Goal: Task Accomplishment & Management: Use online tool/utility

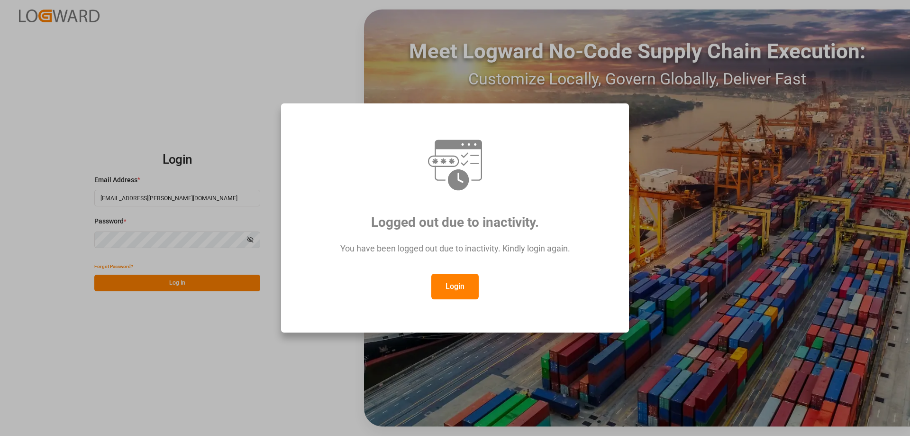
click at [458, 286] on button "Login" at bounding box center [454, 287] width 47 height 26
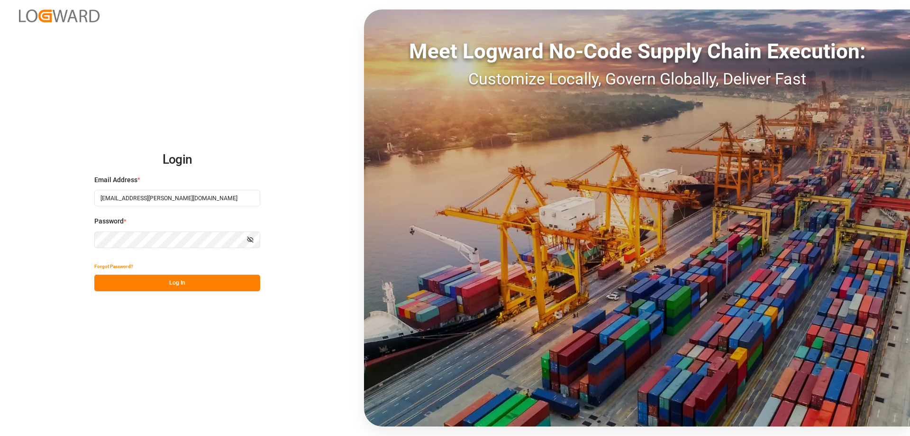
click at [204, 285] on button "Log In" at bounding box center [177, 283] width 166 height 17
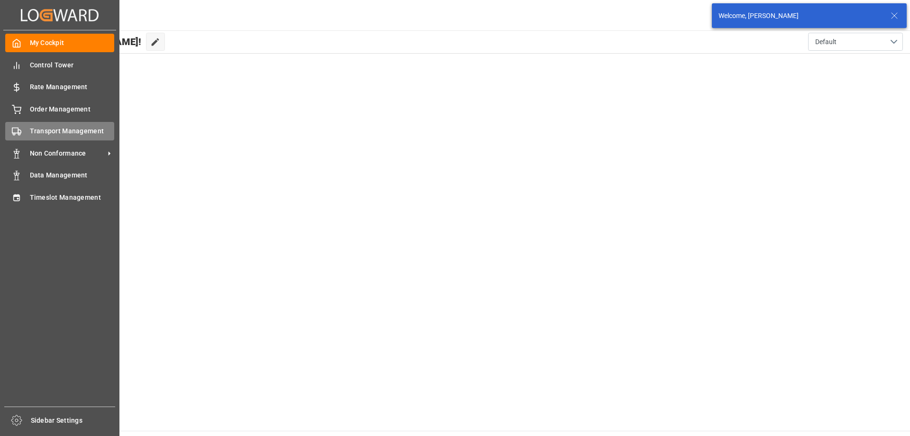
click at [14, 133] on circle at bounding box center [14, 134] width 2 height 2
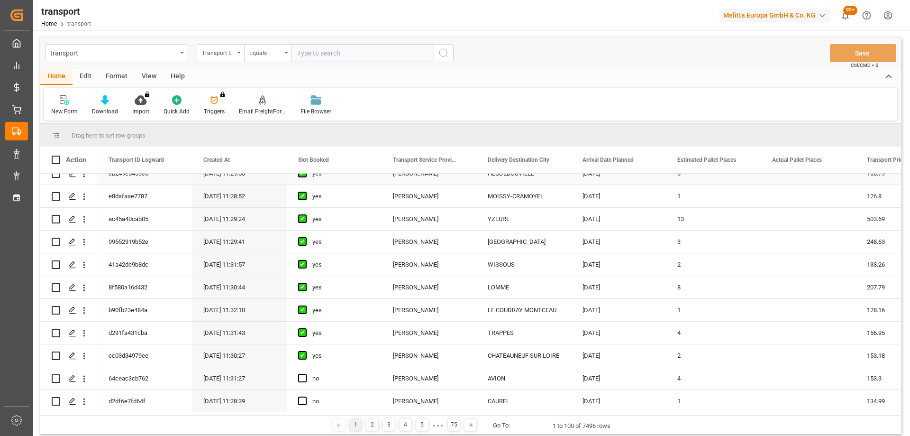
scroll to position [332, 0]
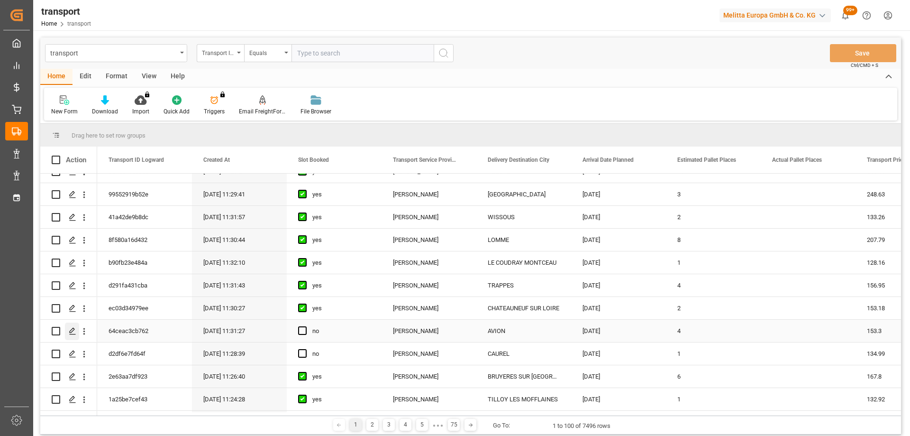
click at [69, 328] on icon "Press SPACE to select this row." at bounding box center [73, 331] width 8 height 8
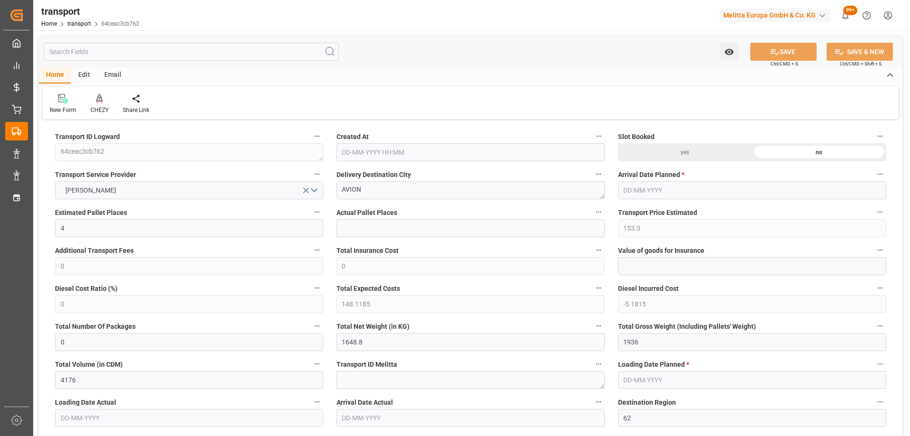
type input "[DATE] 11:31"
type input "[DATE]"
drag, startPoint x: 350, startPoint y: 194, endPoint x: 343, endPoint y: 198, distance: 8.5
click at [343, 198] on div "Delivery Destination City AVION" at bounding box center [471, 184] width 282 height 38
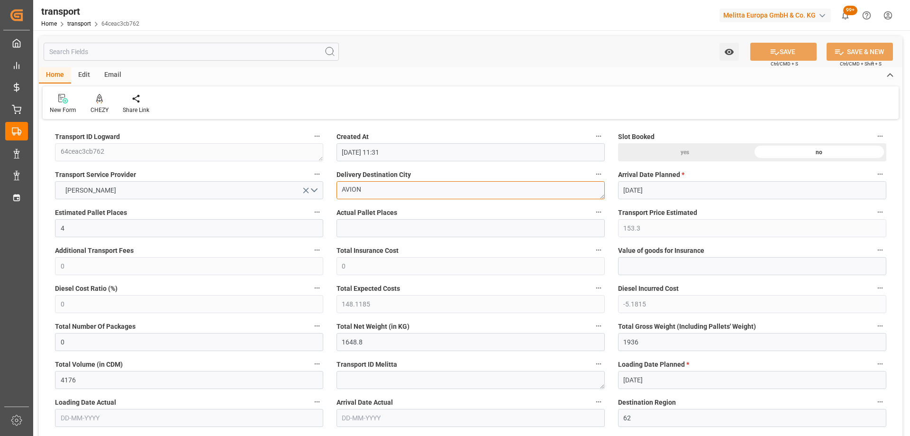
click at [410, 193] on textarea "AVION" at bounding box center [471, 190] width 268 height 18
drag, startPoint x: 370, startPoint y: 193, endPoint x: 312, endPoint y: 193, distance: 58.8
click at [97, 106] on div "CHEZY" at bounding box center [100, 110] width 18 height 9
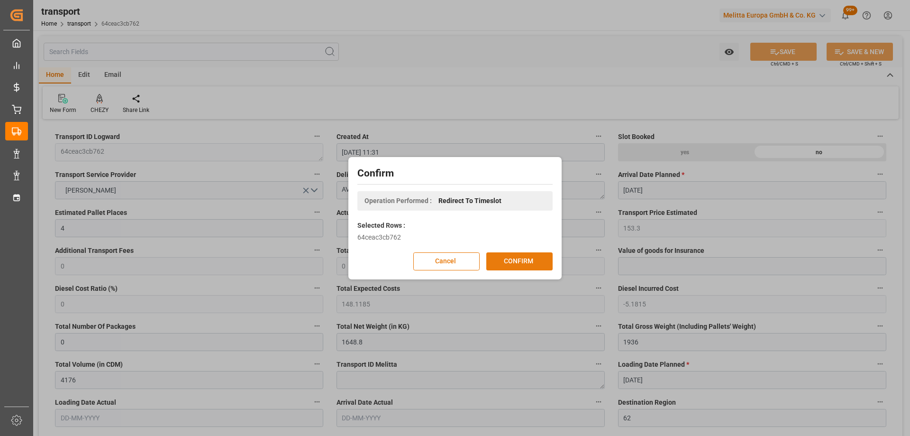
click at [528, 266] on button "CONFIRM" at bounding box center [519, 261] width 66 height 18
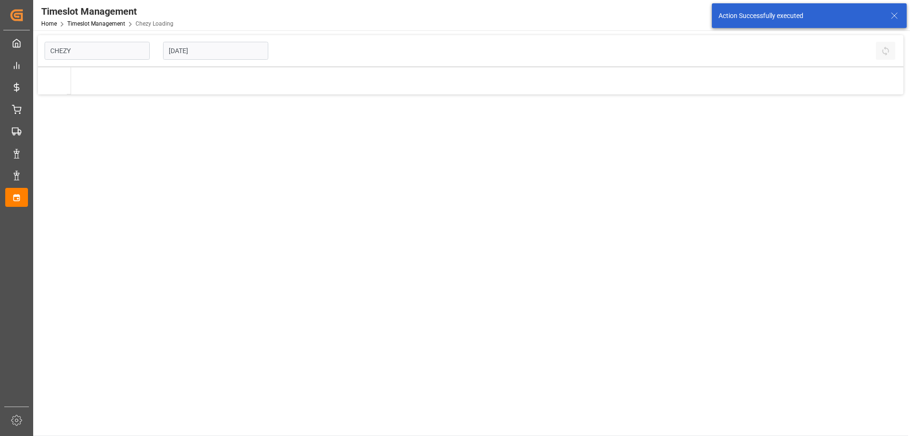
type input "Chezy Loading"
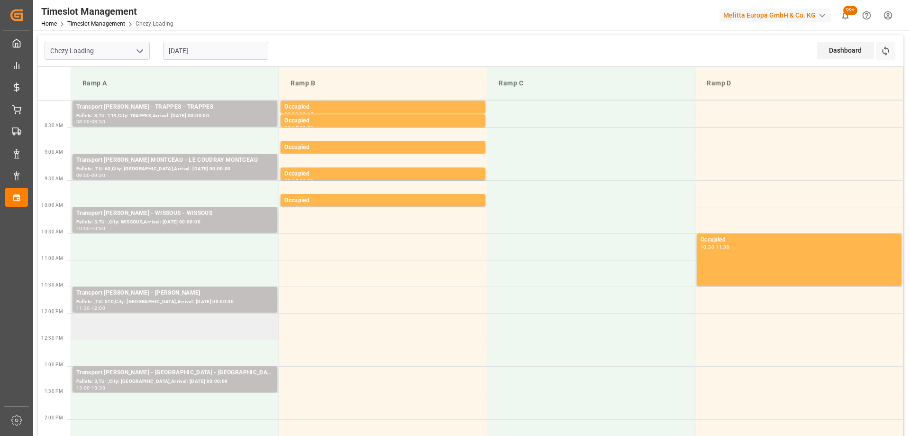
click at [184, 327] on td at bounding box center [175, 326] width 208 height 27
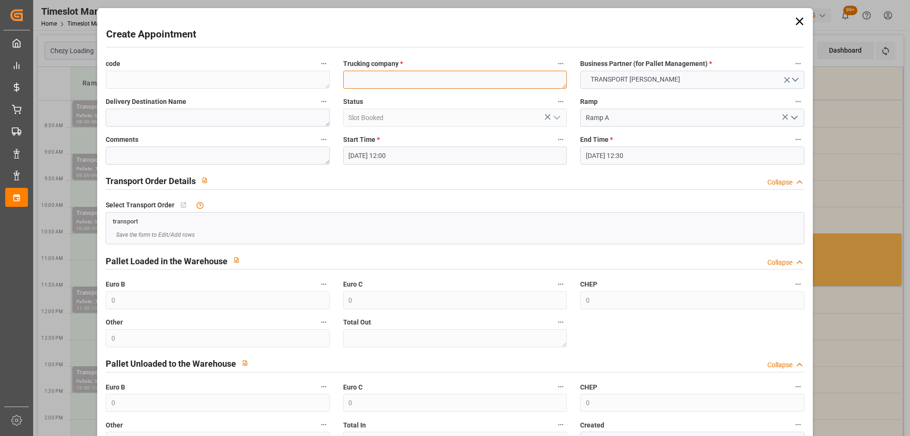
paste textarea "AVION"
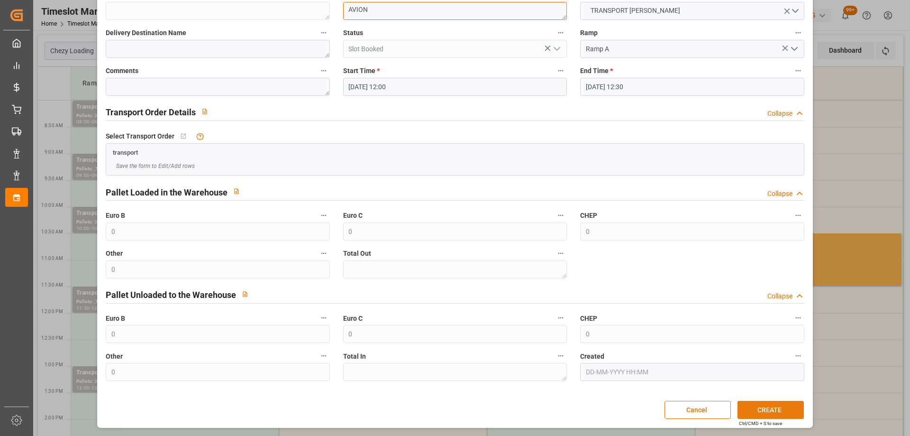
type textarea "AVION"
click at [769, 407] on button "CREATE" at bounding box center [771, 410] width 66 height 18
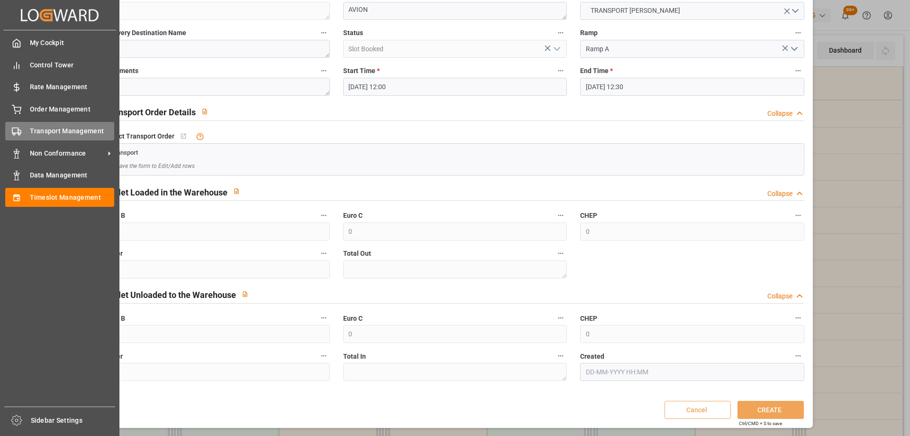
click at [21, 125] on div "Transport Management Transport Management" at bounding box center [59, 131] width 109 height 18
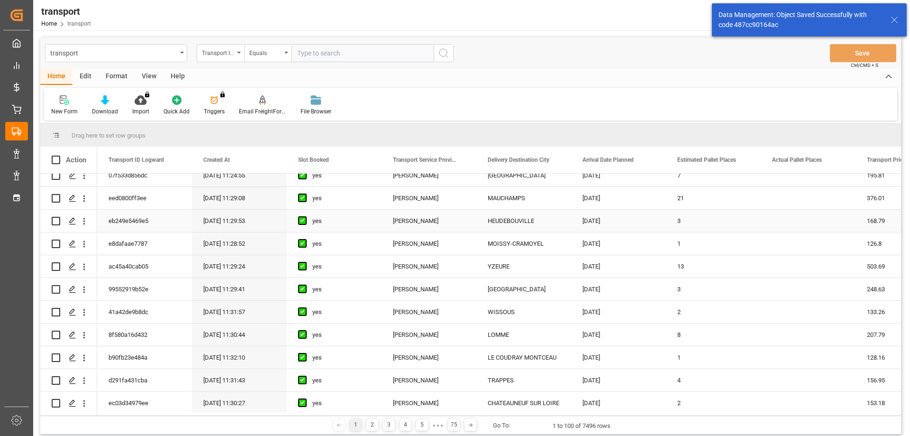
scroll to position [284, 0]
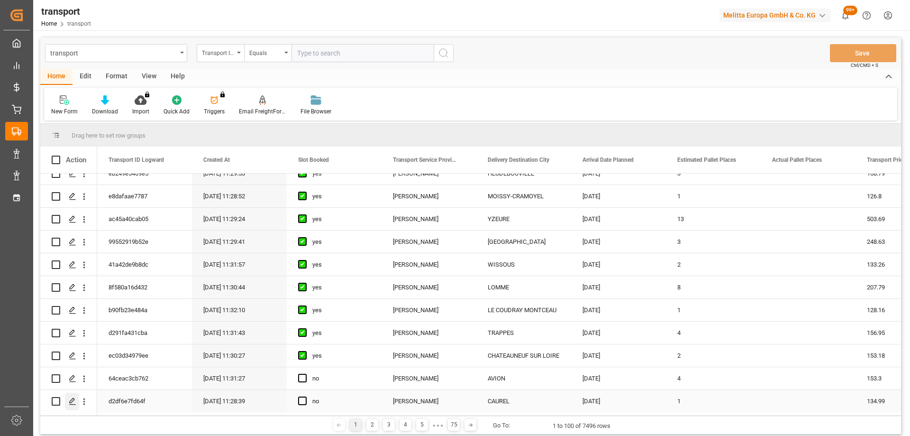
click at [72, 397] on icon "Press SPACE to select this row." at bounding box center [73, 401] width 8 height 8
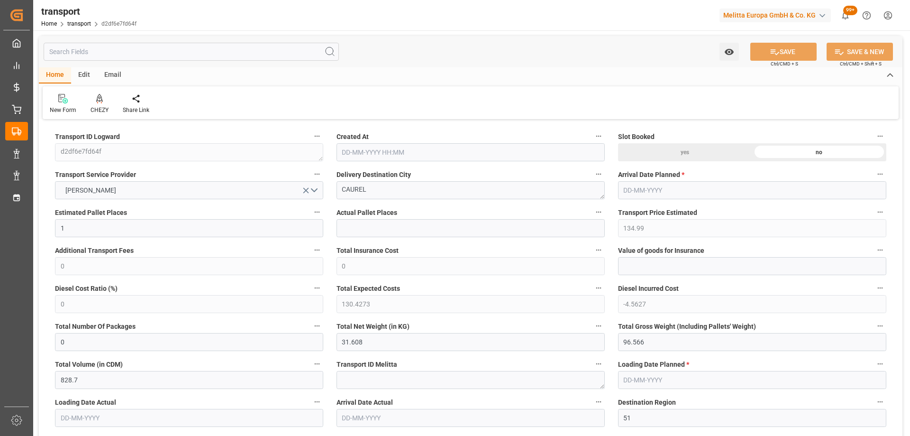
type input "08-09-2025 11:28"
type input "[DATE]"
drag, startPoint x: 369, startPoint y: 189, endPoint x: 285, endPoint y: 201, distance: 84.8
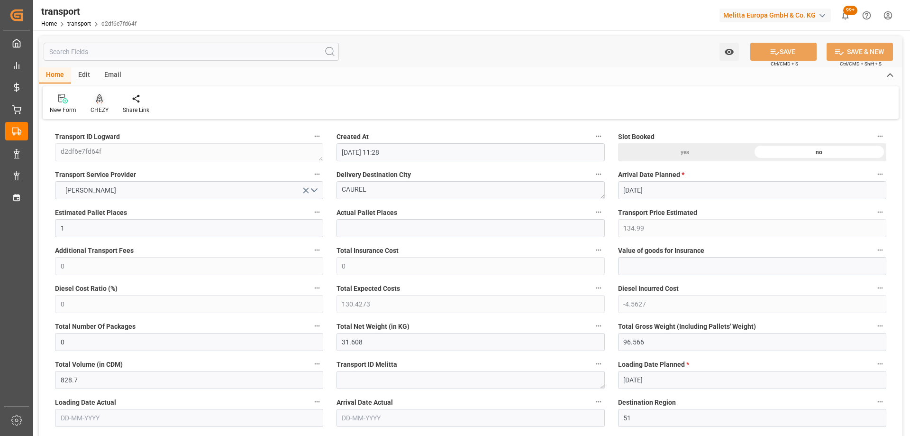
click at [101, 101] on icon at bounding box center [99, 98] width 7 height 8
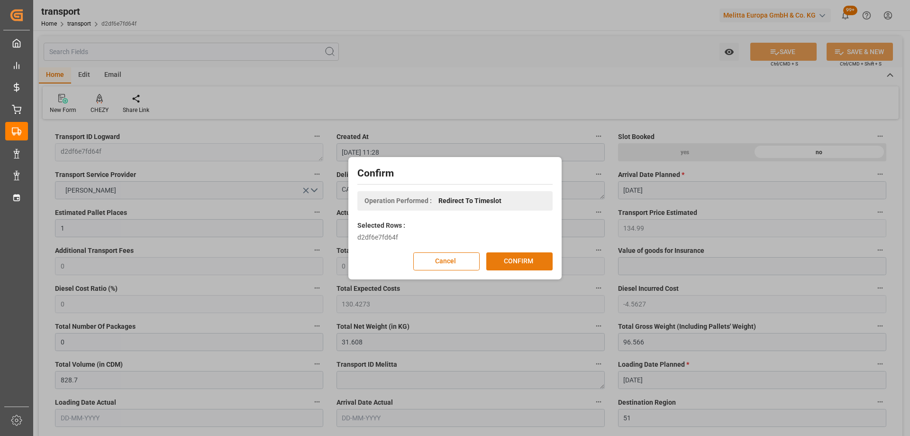
click at [548, 266] on button "CONFIRM" at bounding box center [519, 261] width 66 height 18
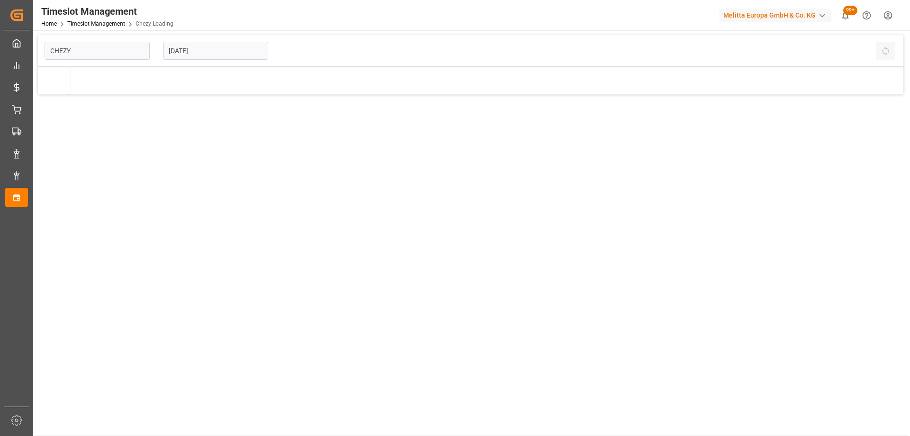
type input "Chezy Loading"
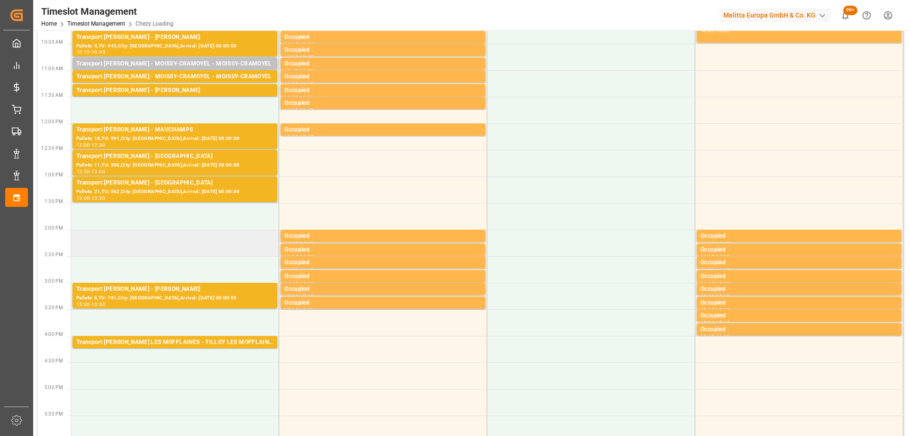
scroll to position [284, 0]
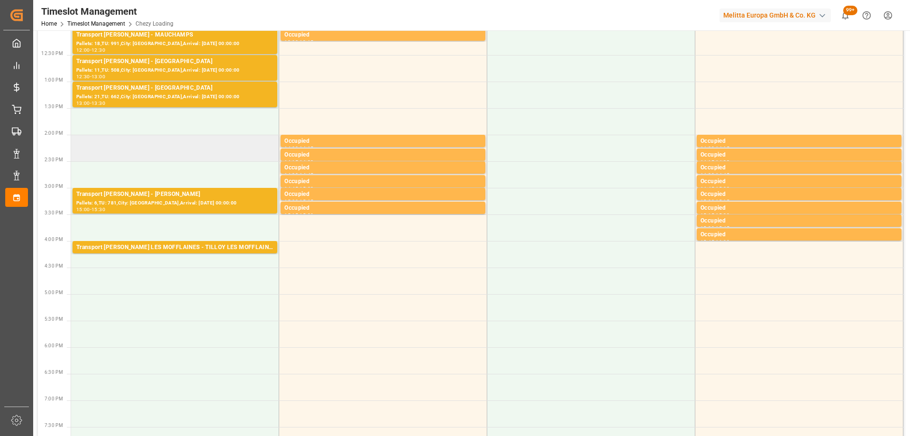
click at [186, 150] on td at bounding box center [175, 148] width 208 height 27
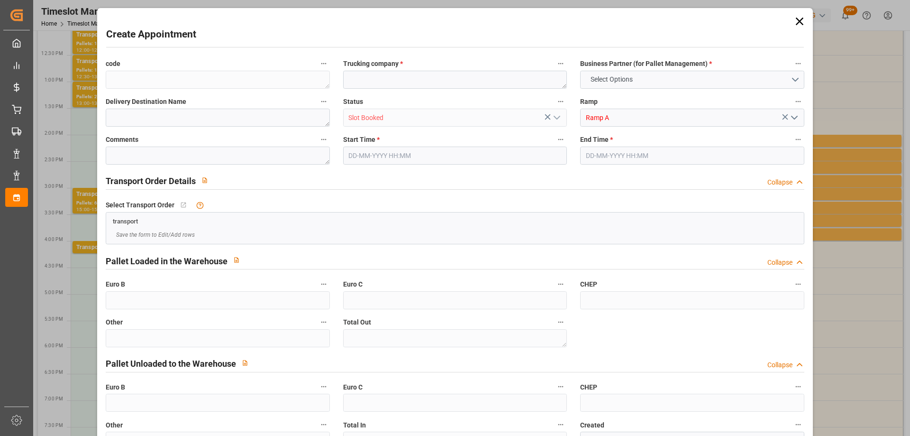
type input "0"
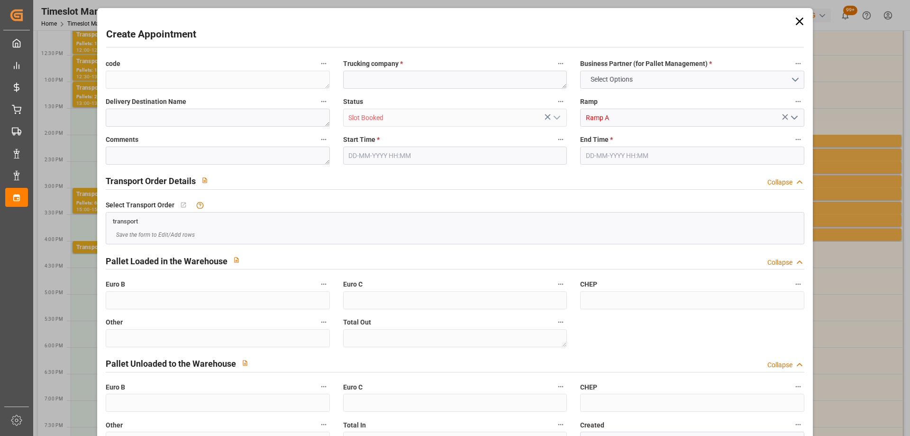
type input "0"
type input "09-09-2025 14:00"
type input "09-09-2025 14:15"
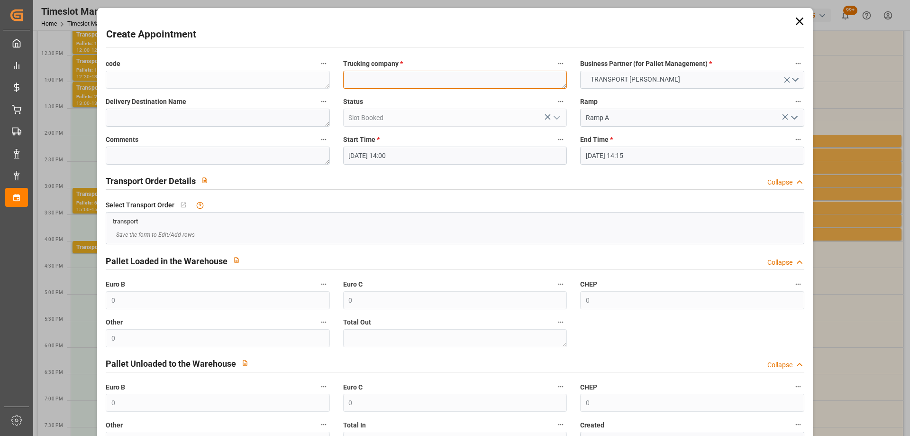
paste textarea "CAUREL"
type textarea "CAUREL"
click at [663, 158] on input "09-09-2025 14:15" at bounding box center [692, 156] width 224 height 18
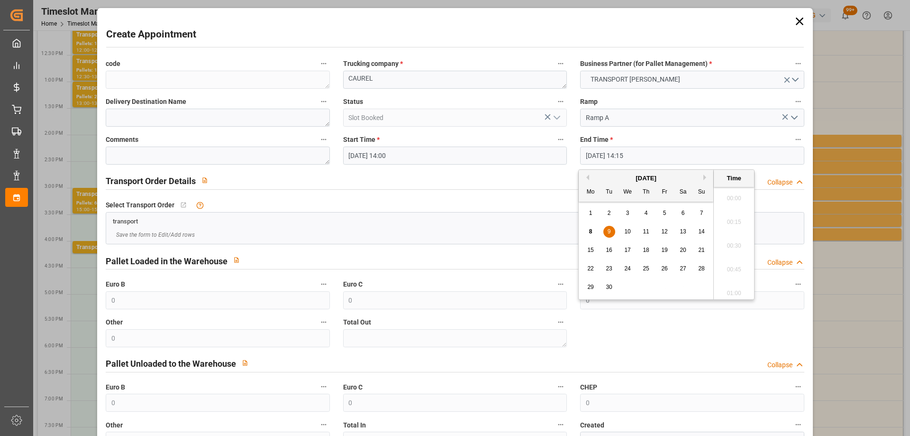
scroll to position [1307, 0]
click at [605, 228] on div "9" at bounding box center [610, 231] width 12 height 11
click at [733, 262] on li "14:30" at bounding box center [734, 267] width 40 height 24
type input "09-09-2025 14:30"
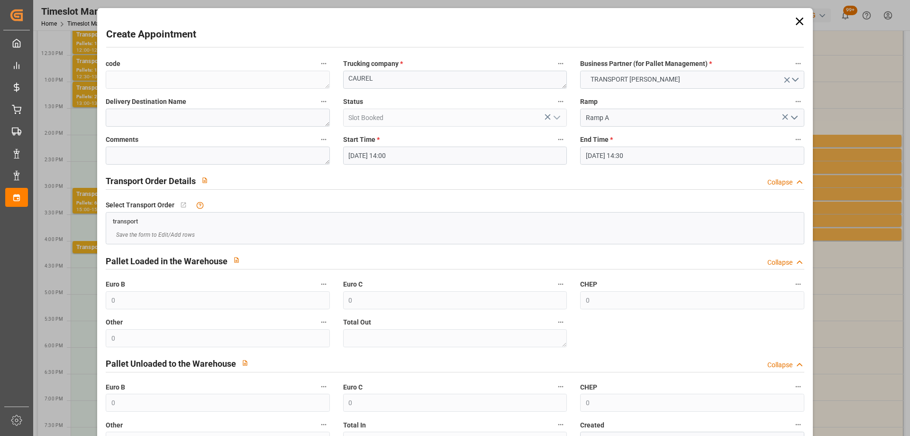
scroll to position [69, 0]
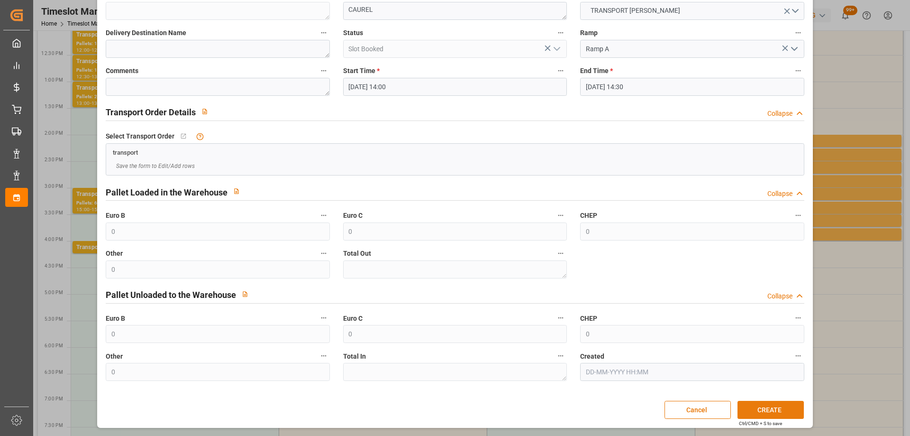
click at [780, 408] on button "CREATE" at bounding box center [771, 410] width 66 height 18
